Goal: Register for event/course

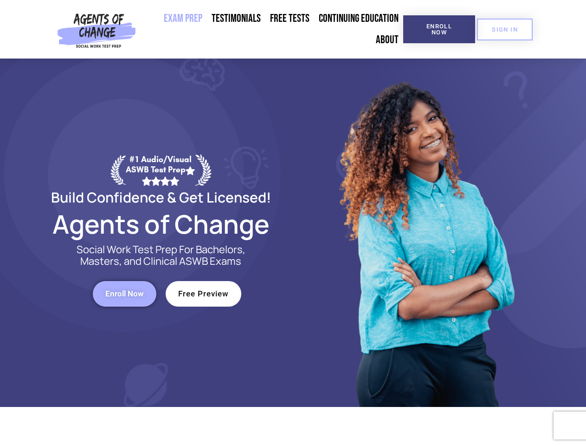
click at [293, 223] on div at bounding box center [425, 233] width 265 height 348
click at [439, 29] on span "Enroll Now" at bounding box center [439, 29] width 42 height 12
click at [505, 29] on span "SIGN IN" at bounding box center [505, 29] width 26 height 6
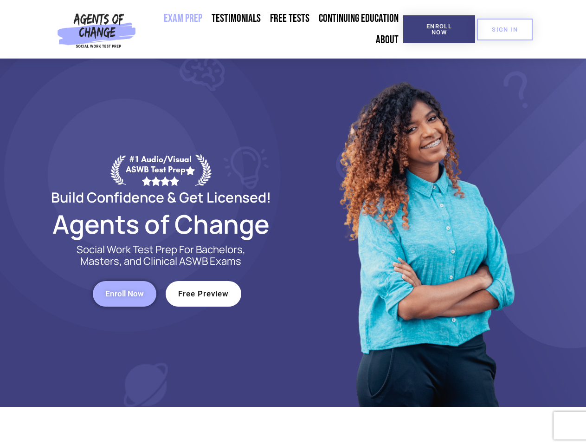
click at [124, 293] on span "Enroll Now" at bounding box center [124, 294] width 39 height 8
click at [203, 293] on span "Free Preview" at bounding box center [203, 294] width 51 height 8
